Goal: Browse casually

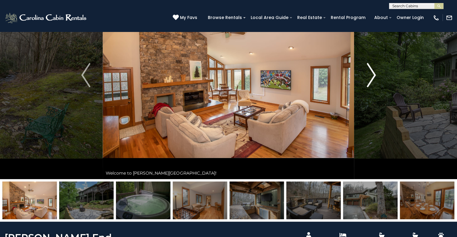
click at [372, 77] on img "Next" at bounding box center [370, 75] width 9 height 24
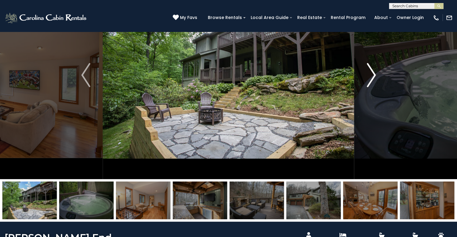
click at [370, 73] on img "Next" at bounding box center [370, 75] width 9 height 24
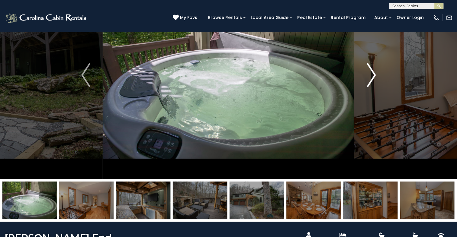
click at [370, 73] on img "Next" at bounding box center [370, 75] width 9 height 24
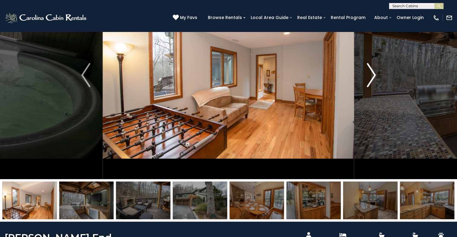
click at [370, 73] on img "Next" at bounding box center [370, 75] width 9 height 24
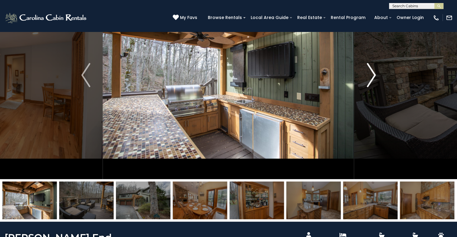
click at [370, 73] on img "Next" at bounding box center [370, 75] width 9 height 24
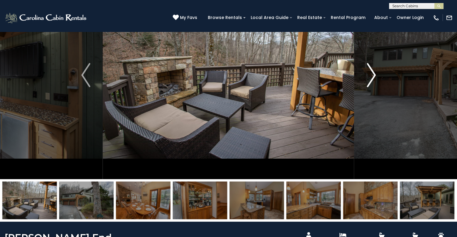
click at [371, 74] on img "Next" at bounding box center [370, 75] width 9 height 24
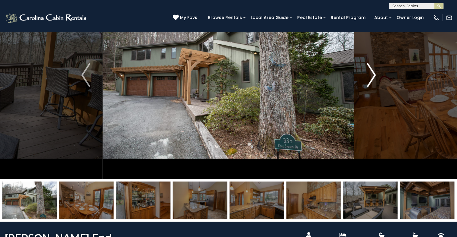
click at [371, 74] on img "Next" at bounding box center [370, 75] width 9 height 24
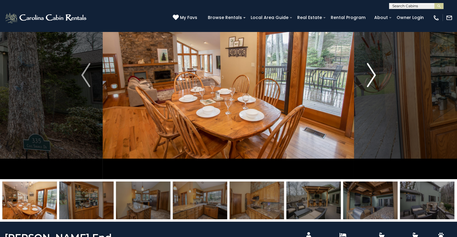
click at [371, 74] on img "Next" at bounding box center [370, 75] width 9 height 24
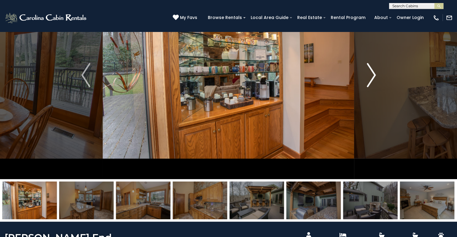
click at [371, 74] on img "Next" at bounding box center [370, 75] width 9 height 24
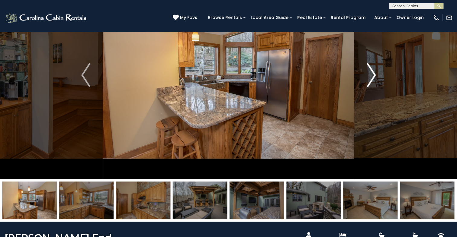
click at [373, 74] on img "Next" at bounding box center [370, 75] width 9 height 24
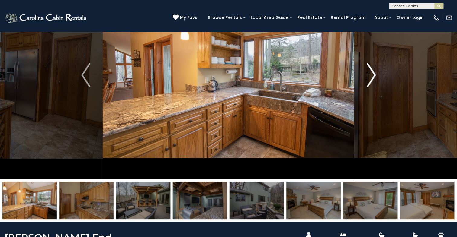
click at [373, 75] on img "Next" at bounding box center [370, 75] width 9 height 24
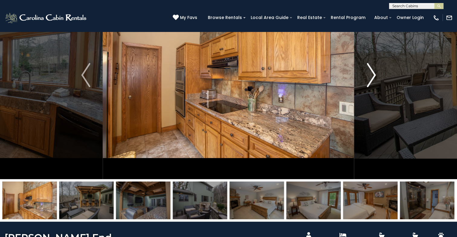
click at [373, 75] on img "Next" at bounding box center [370, 75] width 9 height 24
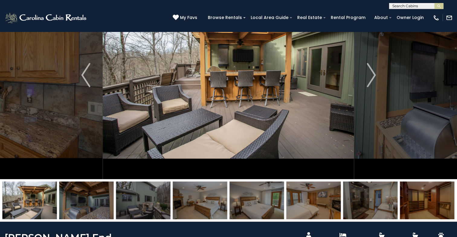
click at [320, 201] on img at bounding box center [313, 201] width 54 height 38
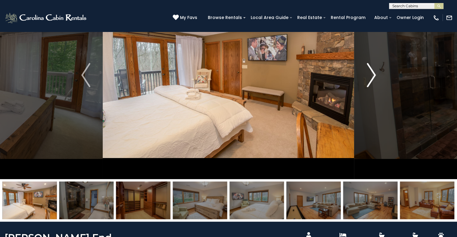
click at [370, 74] on img "Next" at bounding box center [370, 75] width 9 height 24
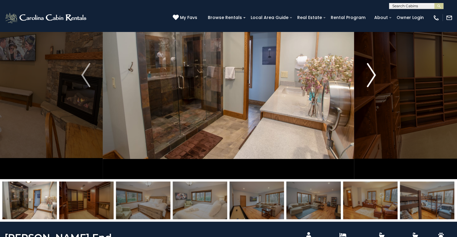
click at [370, 74] on img "Next" at bounding box center [370, 75] width 9 height 24
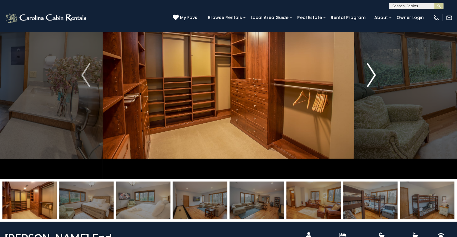
click at [370, 74] on img "Next" at bounding box center [370, 75] width 9 height 24
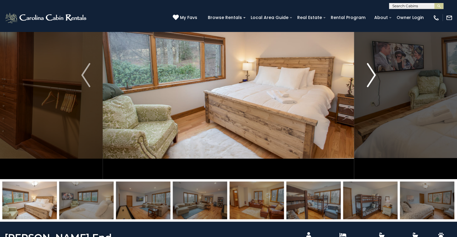
click at [370, 74] on img "Next" at bounding box center [370, 75] width 9 height 24
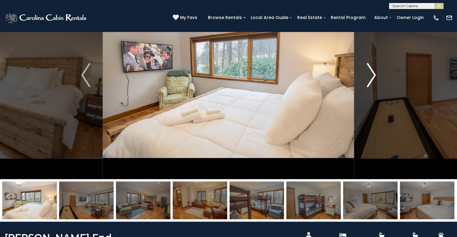
click at [370, 74] on img "Next" at bounding box center [370, 75] width 9 height 24
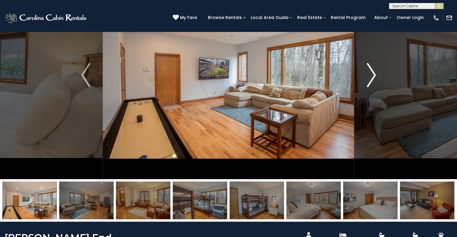
click at [370, 74] on img "Next" at bounding box center [370, 75] width 9 height 24
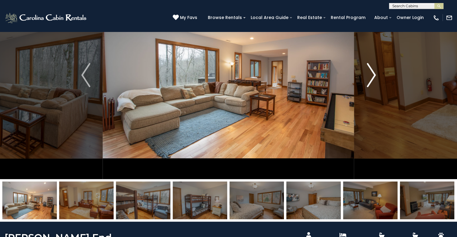
click at [370, 74] on img "Next" at bounding box center [370, 75] width 9 height 24
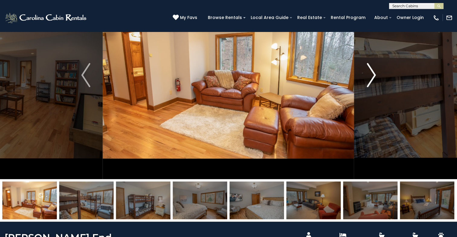
click at [370, 74] on img "Next" at bounding box center [370, 75] width 9 height 24
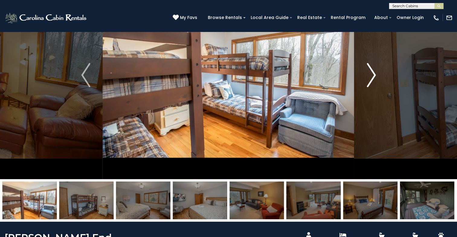
click at [370, 74] on img "Next" at bounding box center [370, 75] width 9 height 24
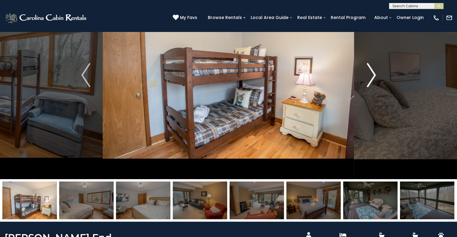
click at [370, 74] on img "Next" at bounding box center [370, 75] width 9 height 24
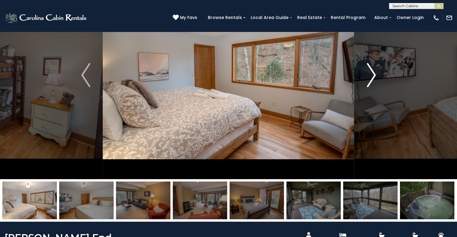
click at [370, 74] on img "Next" at bounding box center [370, 75] width 9 height 24
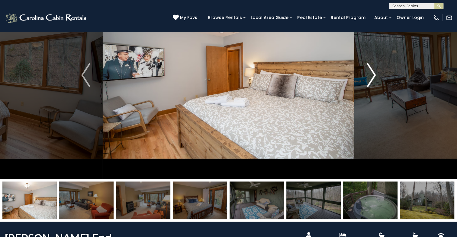
click at [370, 74] on img "Next" at bounding box center [370, 75] width 9 height 24
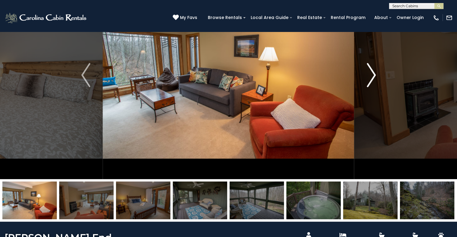
click at [370, 74] on img "Next" at bounding box center [370, 75] width 9 height 24
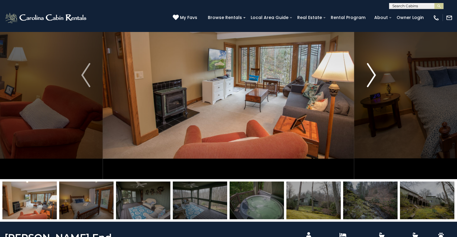
click at [370, 74] on img "Next" at bounding box center [370, 75] width 9 height 24
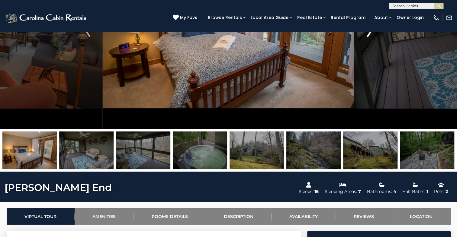
scroll to position [121, 0]
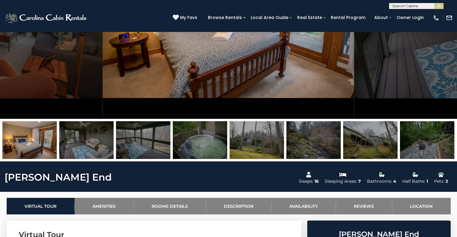
click at [212, 142] on img at bounding box center [200, 140] width 54 height 38
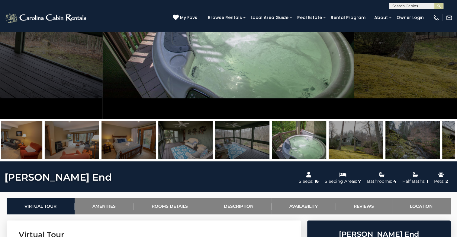
drag, startPoint x: 122, startPoint y: 144, endPoint x: 391, endPoint y: 145, distance: 269.1
click at [391, 145] on img at bounding box center [412, 140] width 54 height 38
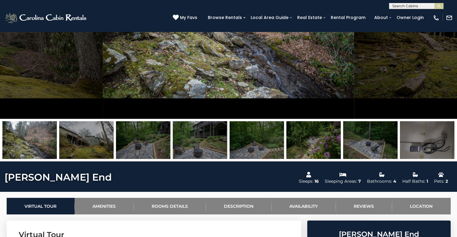
drag, startPoint x: 40, startPoint y: 71, endPoint x: 358, endPoint y: 80, distance: 318.5
click at [80, 141] on img at bounding box center [86, 140] width 54 height 38
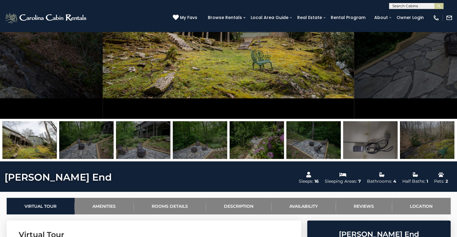
click at [79, 141] on img at bounding box center [86, 140] width 54 height 38
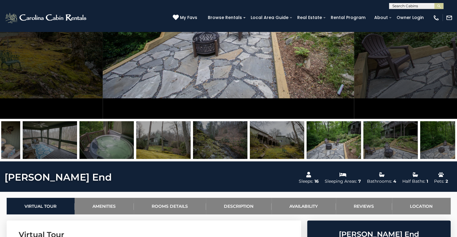
drag, startPoint x: 64, startPoint y: 140, endPoint x: 377, endPoint y: 143, distance: 313.5
click at [372, 145] on img at bounding box center [390, 140] width 54 height 38
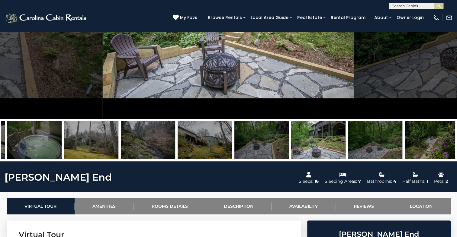
drag, startPoint x: 48, startPoint y: 134, endPoint x: 309, endPoint y: 133, distance: 261.3
click at [309, 133] on img at bounding box center [318, 140] width 54 height 38
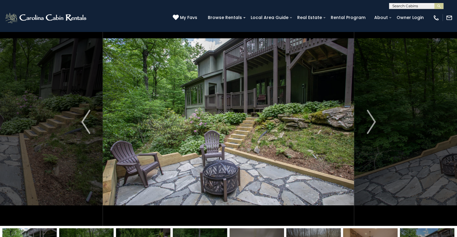
scroll to position [0, 0]
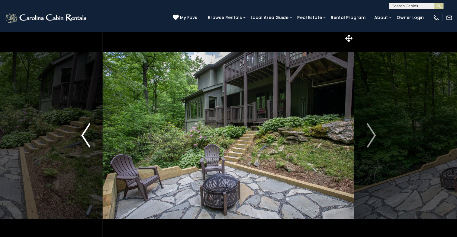
click at [86, 132] on img "Previous" at bounding box center [85, 135] width 9 height 24
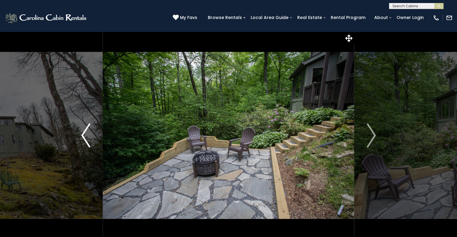
click at [86, 132] on img "Previous" at bounding box center [85, 135] width 9 height 24
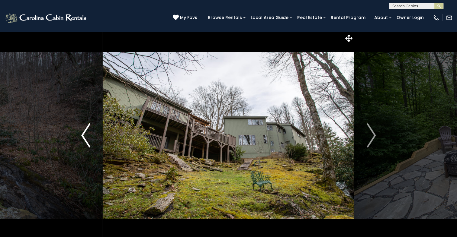
click at [86, 132] on img "Previous" at bounding box center [85, 135] width 9 height 24
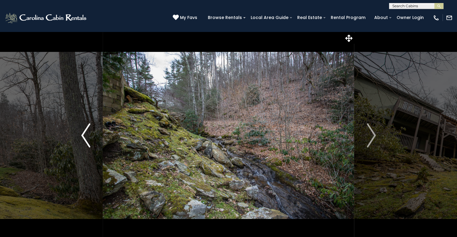
click at [86, 132] on img "Previous" at bounding box center [85, 135] width 9 height 24
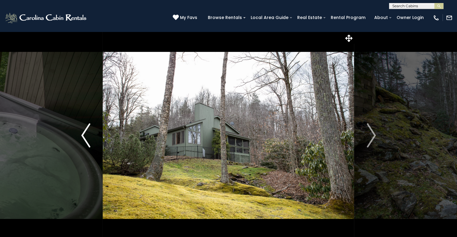
click at [86, 132] on img "Previous" at bounding box center [85, 135] width 9 height 24
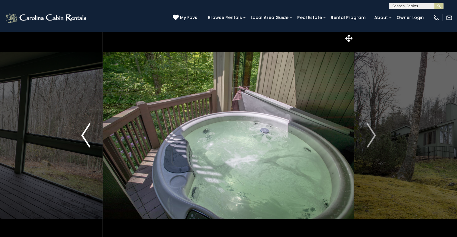
click at [86, 132] on img "Previous" at bounding box center [85, 135] width 9 height 24
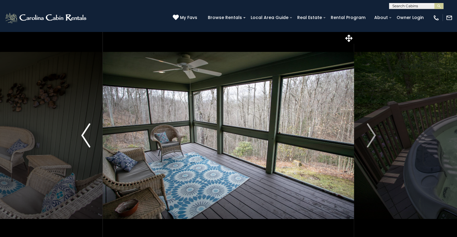
click at [86, 132] on img "Previous" at bounding box center [85, 135] width 9 height 24
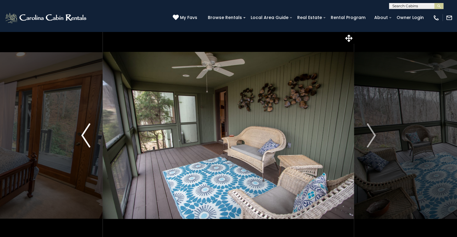
click at [86, 132] on img "Previous" at bounding box center [85, 135] width 9 height 24
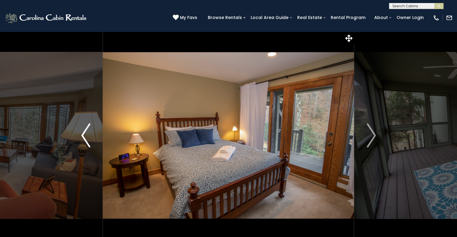
click at [86, 132] on img "Previous" at bounding box center [85, 135] width 9 height 24
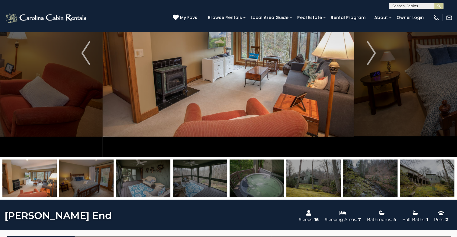
scroll to position [91, 0]
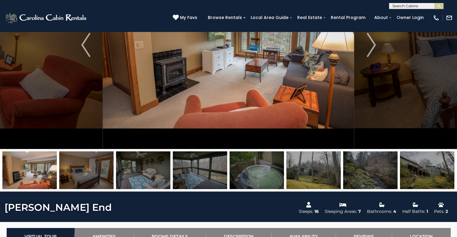
click at [315, 177] on img at bounding box center [313, 170] width 54 height 38
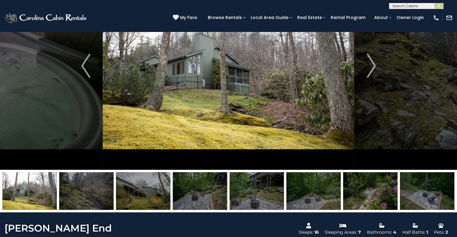
scroll to position [30, 0]
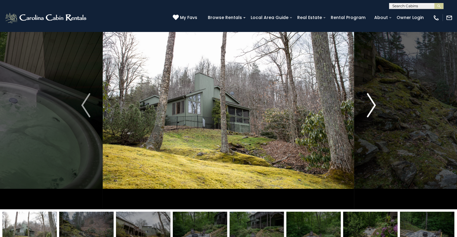
click at [373, 103] on img "Next" at bounding box center [370, 105] width 9 height 24
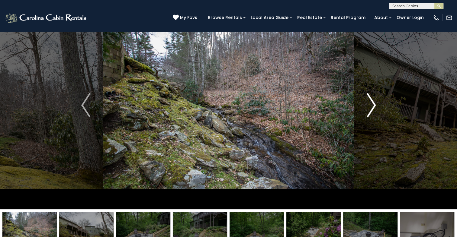
click at [373, 103] on img "Next" at bounding box center [370, 105] width 9 height 24
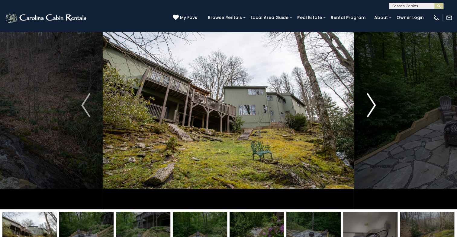
click at [370, 108] on img "Next" at bounding box center [370, 105] width 9 height 24
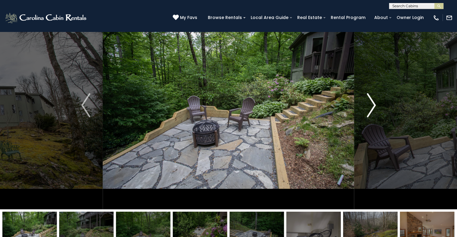
click at [370, 108] on img "Next" at bounding box center [370, 105] width 9 height 24
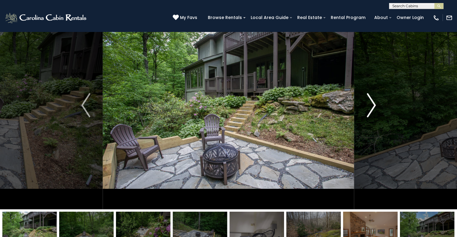
click at [374, 107] on img "Next" at bounding box center [370, 105] width 9 height 24
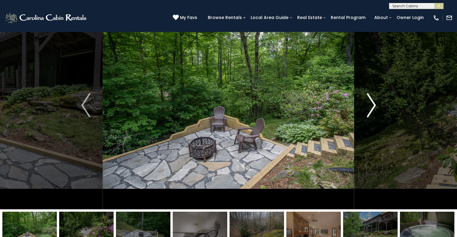
click at [372, 106] on img "Next" at bounding box center [370, 105] width 9 height 24
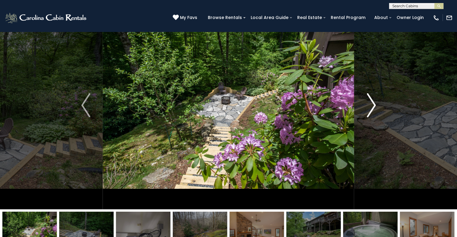
click at [372, 106] on img "Next" at bounding box center [370, 105] width 9 height 24
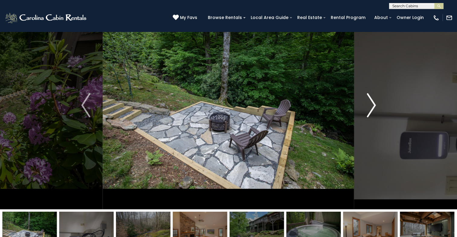
click at [372, 106] on img "Next" at bounding box center [370, 105] width 9 height 24
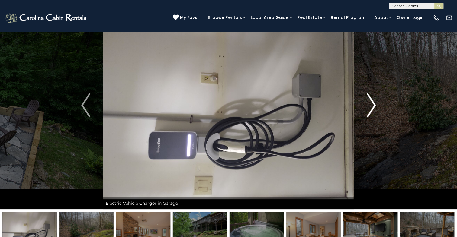
click at [372, 106] on img "Next" at bounding box center [370, 105] width 9 height 24
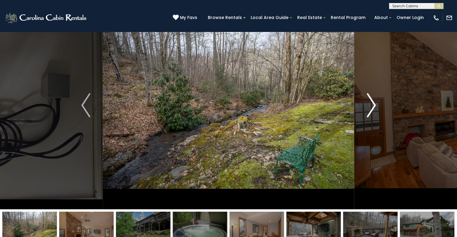
click at [372, 106] on img "Next" at bounding box center [370, 105] width 9 height 24
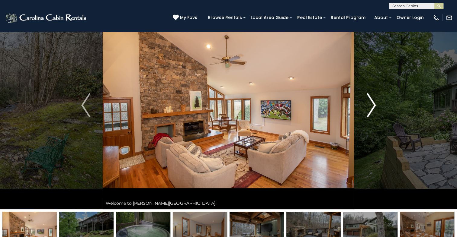
click at [372, 106] on img "Next" at bounding box center [370, 105] width 9 height 24
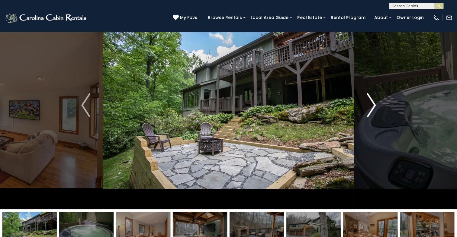
click at [372, 106] on img "Next" at bounding box center [370, 105] width 9 height 24
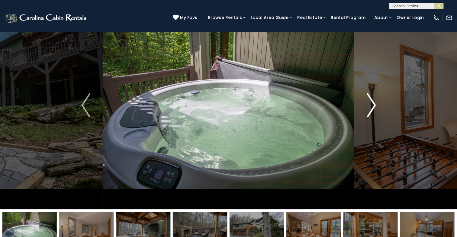
click at [372, 106] on img "Next" at bounding box center [370, 105] width 9 height 24
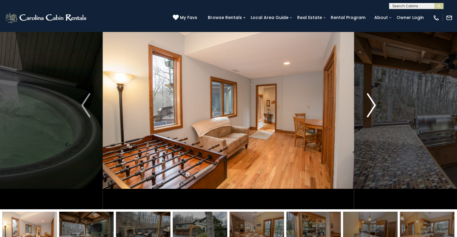
click at [372, 106] on img "Next" at bounding box center [370, 105] width 9 height 24
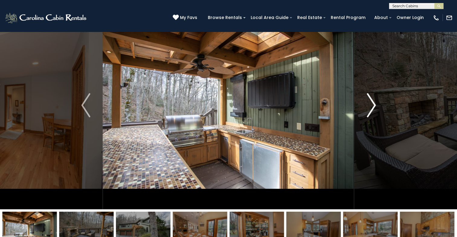
click at [373, 103] on img "Next" at bounding box center [370, 105] width 9 height 24
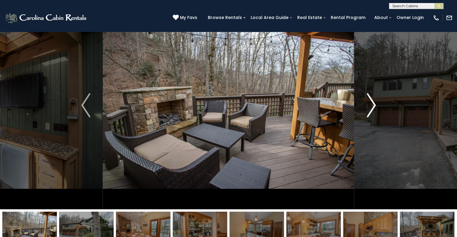
click at [373, 103] on img "Next" at bounding box center [370, 105] width 9 height 24
